Goal: Navigation & Orientation: Understand site structure

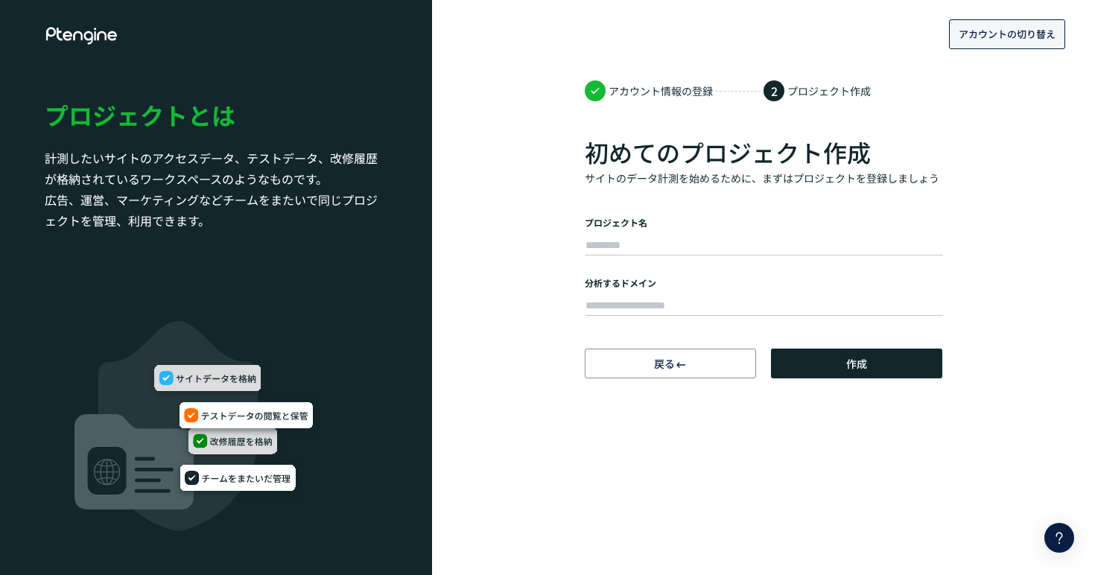
click at [970, 44] on span "アカウントの切り替え" at bounding box center [1007, 34] width 97 height 24
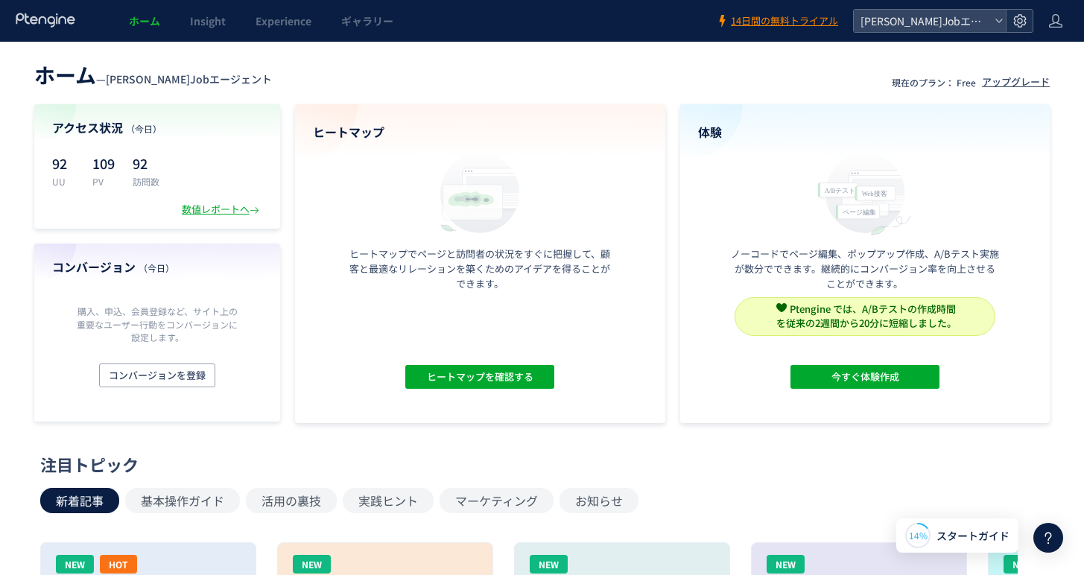
click at [1020, 15] on use at bounding box center [1019, 20] width 13 height 13
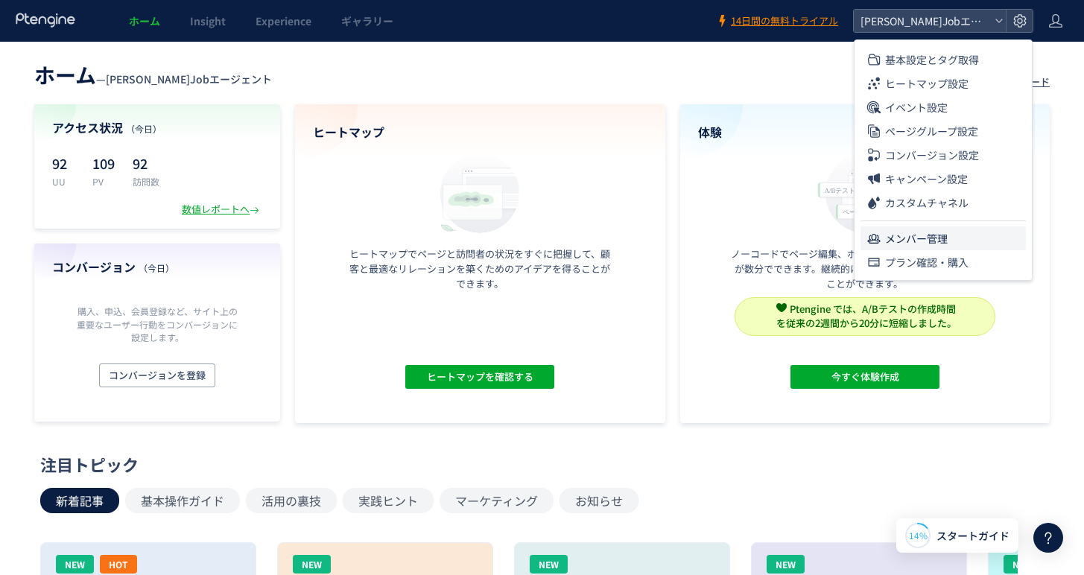
click at [928, 246] on span "メンバー管理" at bounding box center [916, 238] width 63 height 24
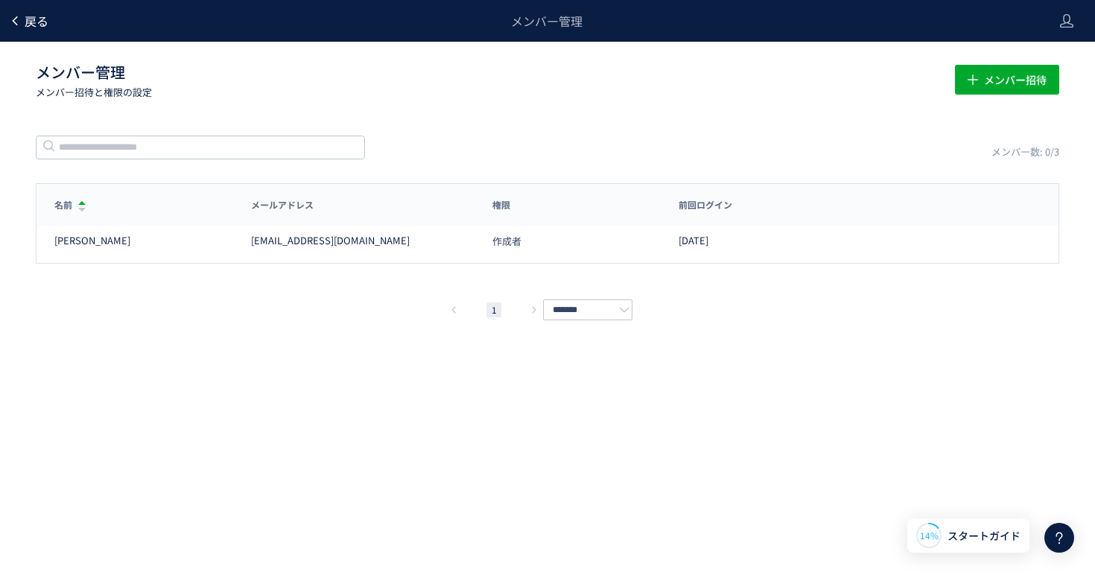
click at [20, 28] on link "戻る" at bounding box center [28, 21] width 39 height 17
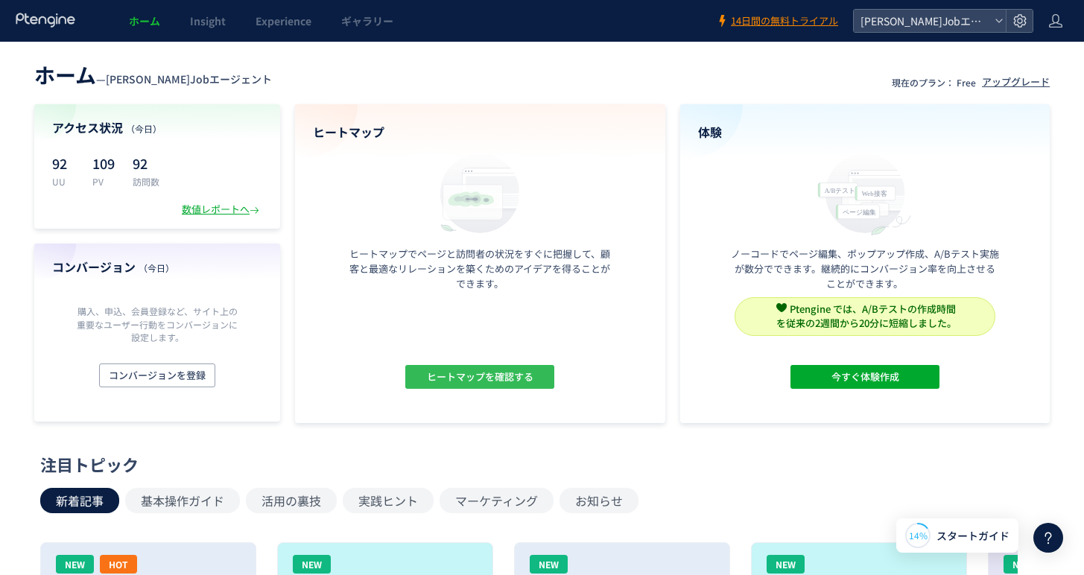
click at [463, 366] on span "ヒートマップを確認する" at bounding box center [480, 377] width 107 height 24
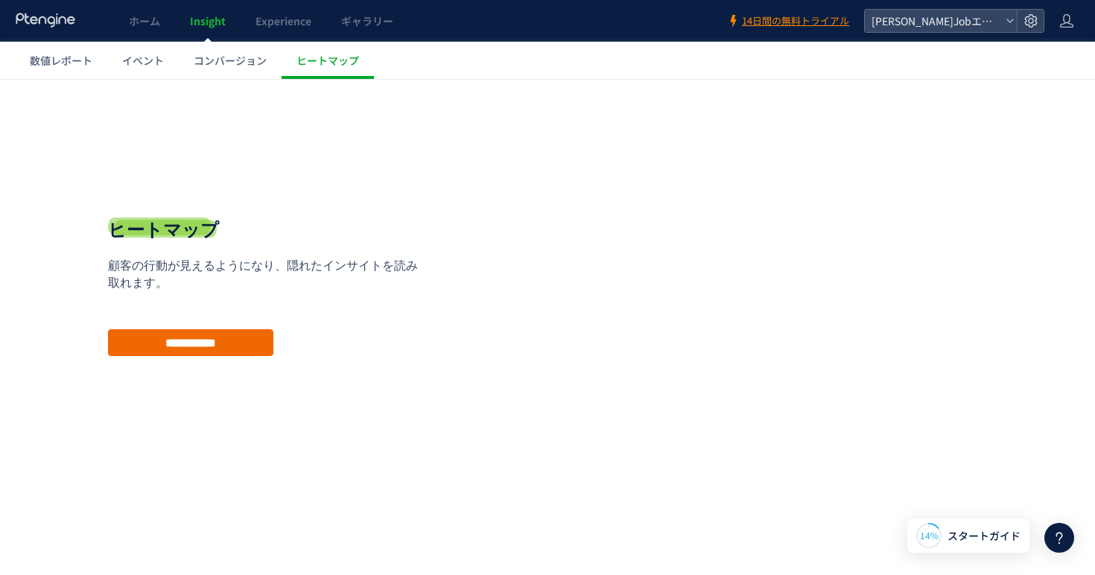
click at [235, 346] on input "**********" at bounding box center [190, 342] width 165 height 27
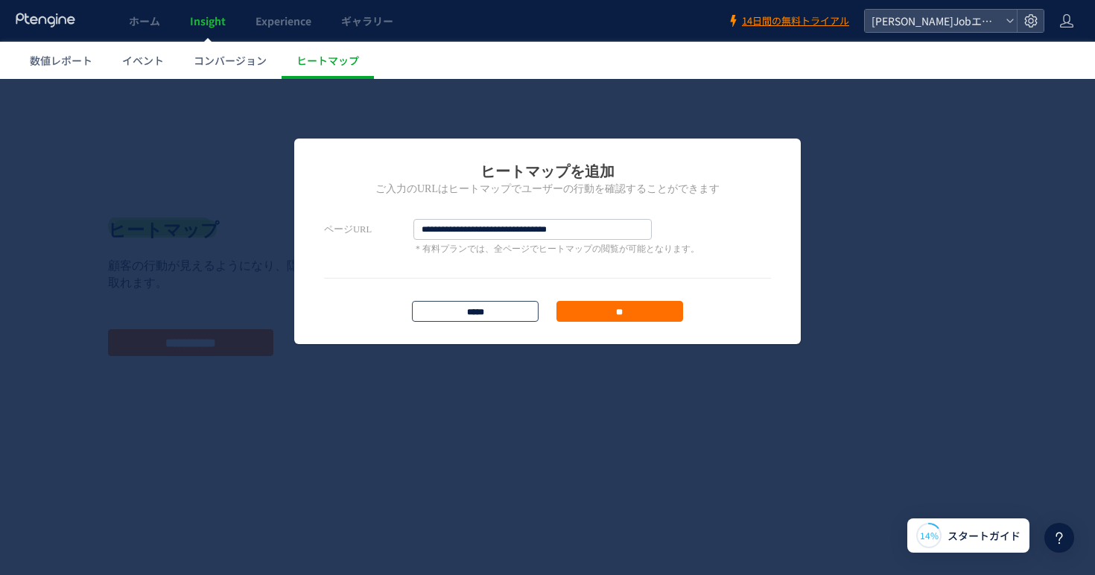
click at [472, 308] on input "*****" at bounding box center [475, 311] width 127 height 21
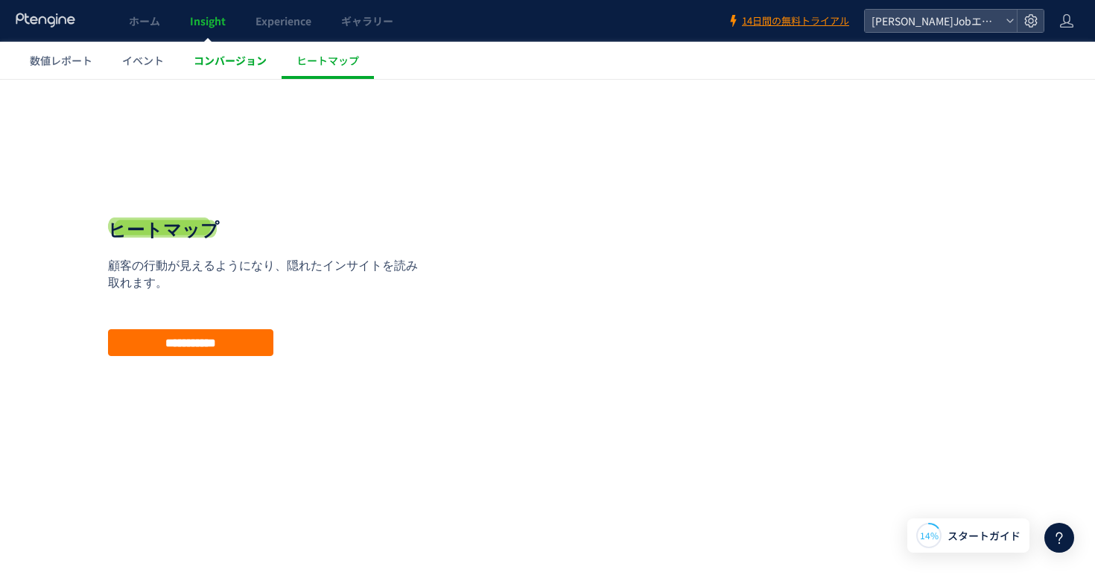
click at [246, 52] on link "コンバージョン" at bounding box center [230, 60] width 103 height 37
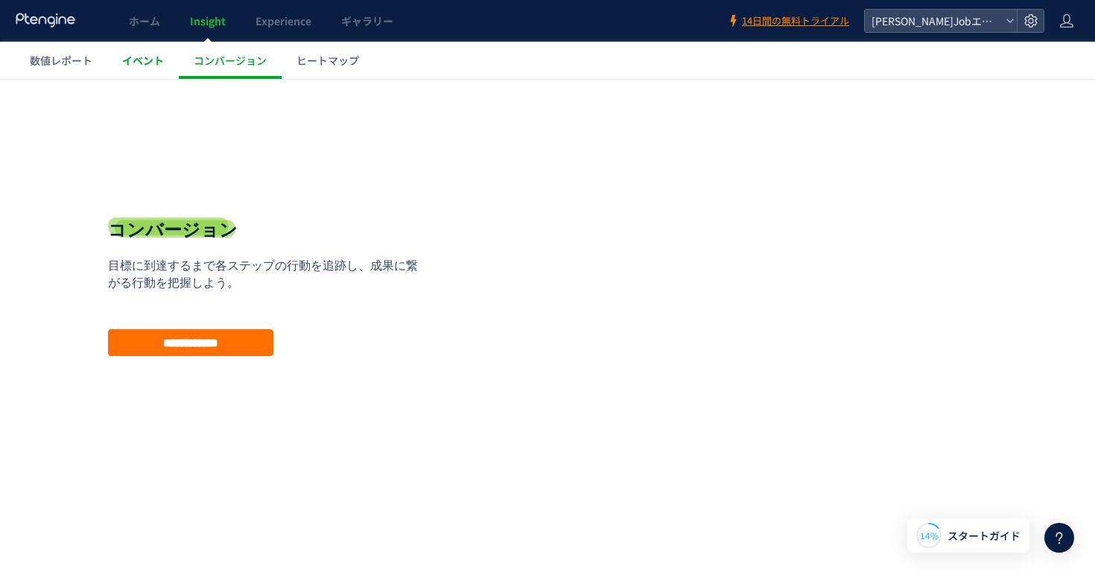
click at [148, 58] on span "イベント" at bounding box center [143, 60] width 42 height 15
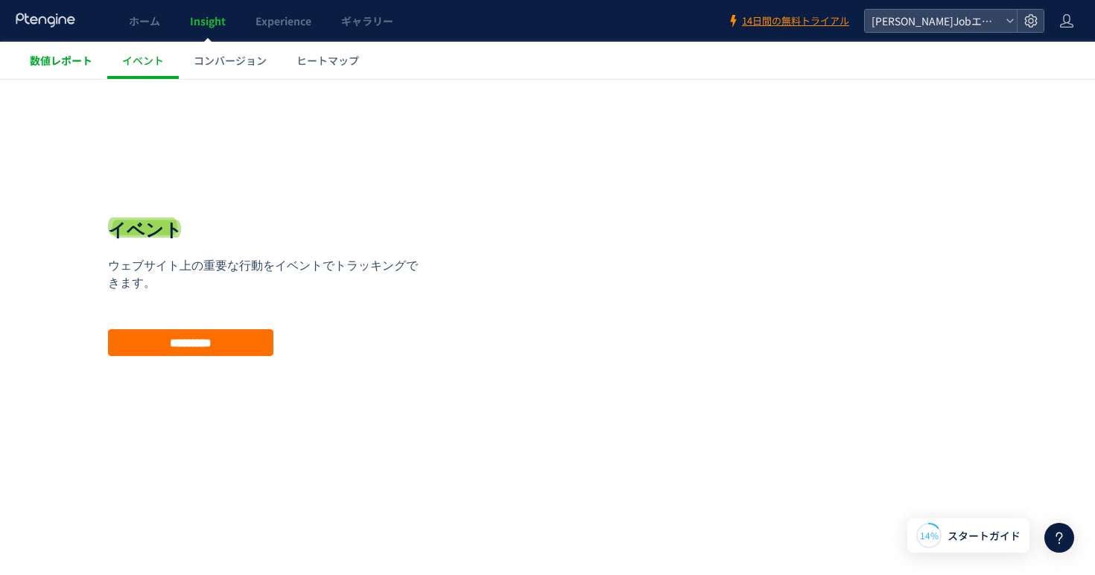
click at [69, 60] on div at bounding box center [547, 287] width 1095 height 575
click at [57, 24] on icon at bounding box center [46, 20] width 62 height 15
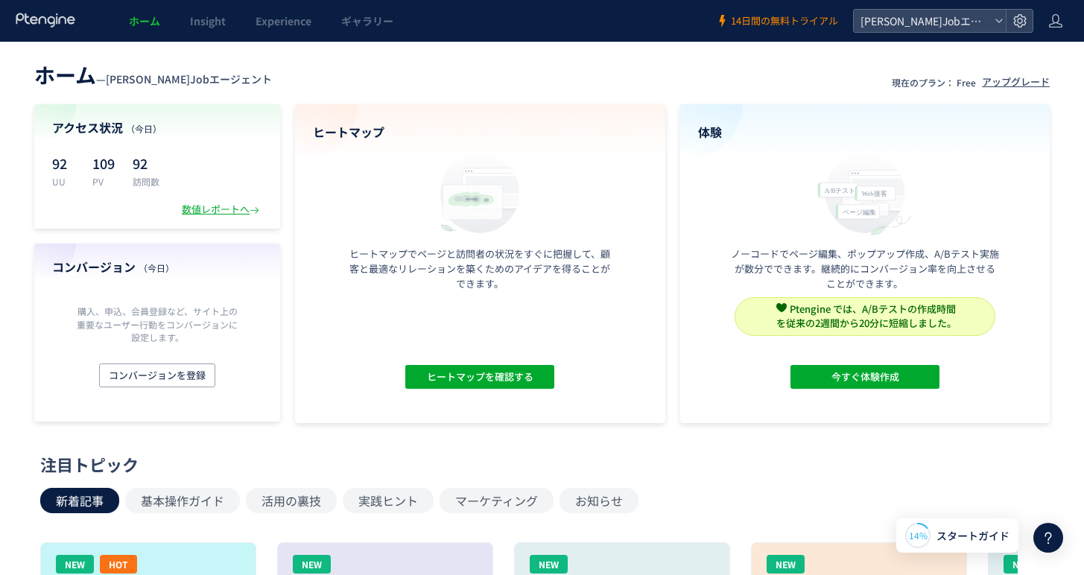
click at [771, 22] on span "14日間の無料トライアル" at bounding box center [784, 21] width 107 height 14
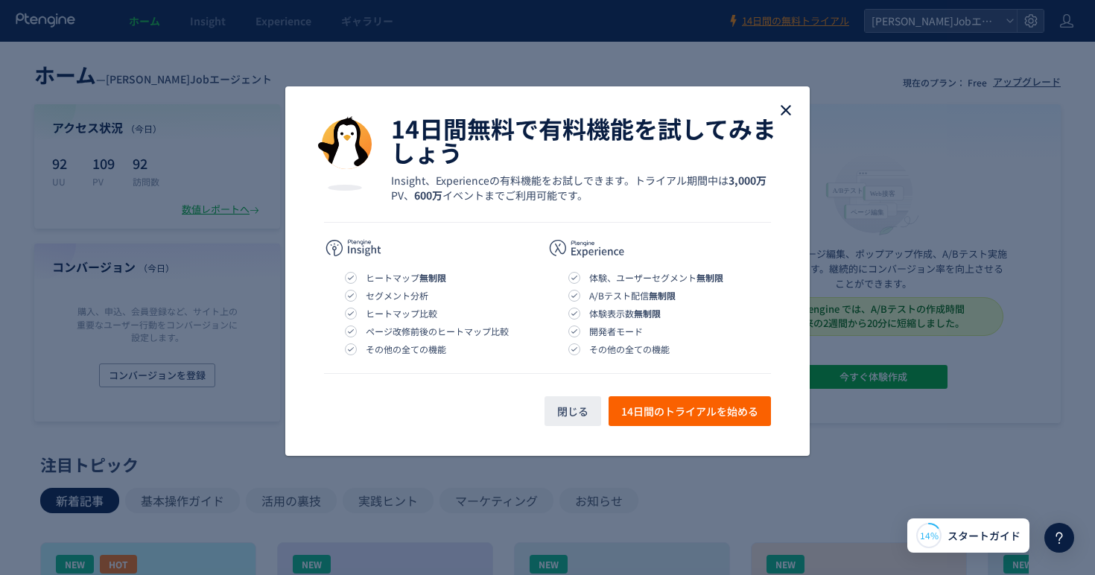
click at [781, 115] on use "close" at bounding box center [786, 110] width 10 height 10
